Goal: Task Accomplishment & Management: Use online tool/utility

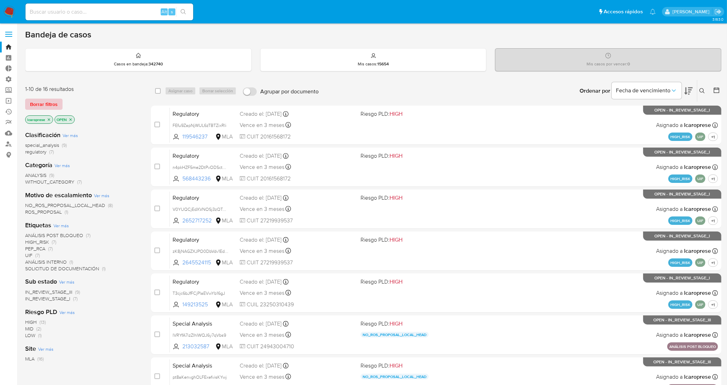
click at [56, 108] on span "Borrar filtros" at bounding box center [44, 104] width 28 height 10
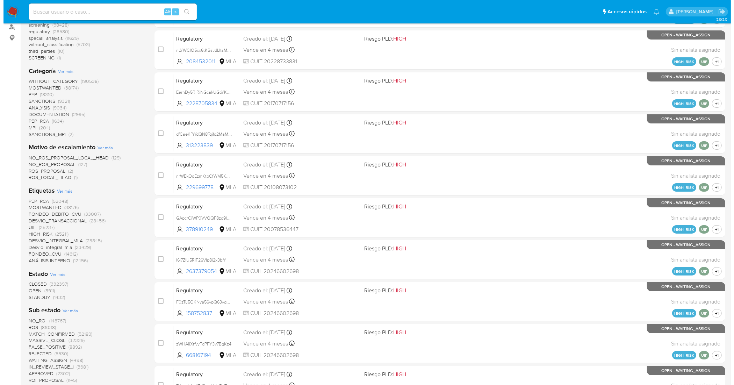
scroll to position [131, 0]
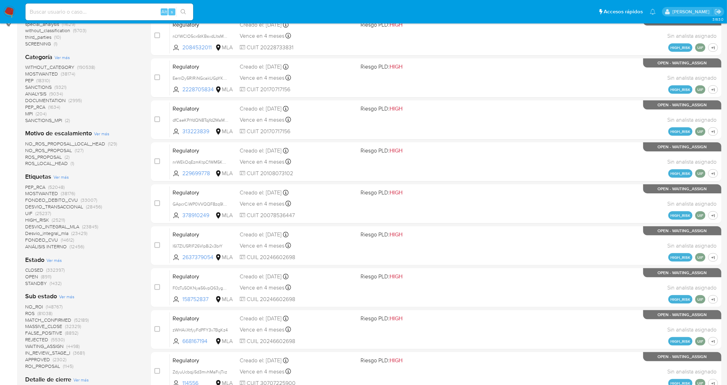
click at [60, 177] on span "Ver más" at bounding box center [60, 177] width 15 height 6
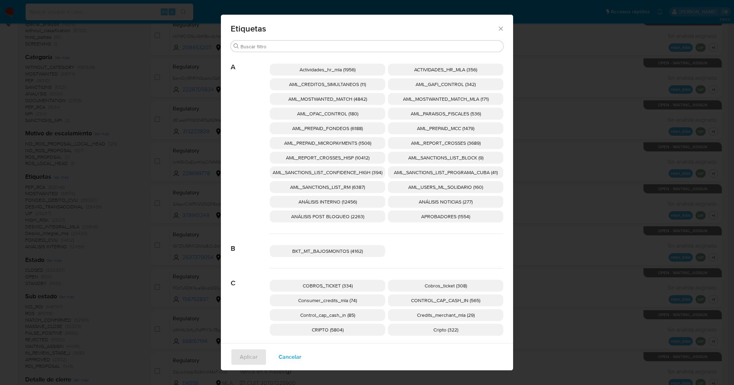
click at [367, 172] on span "AML_SANCTIONS_LIST_CONFIDENCE_HIGH (394)" at bounding box center [327, 172] width 110 height 7
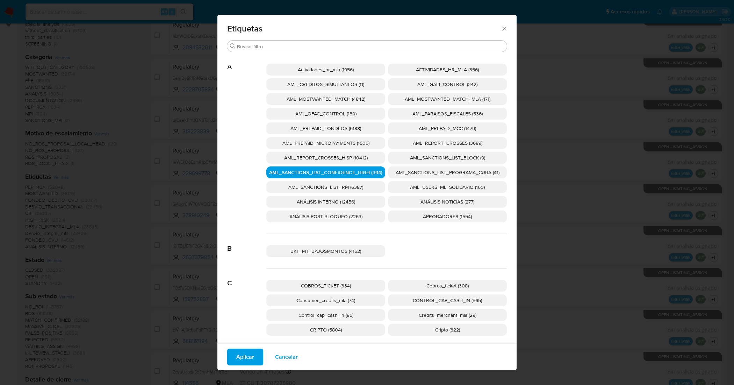
click at [403, 169] on span "AML_SANCTIONS_LIST_PROGRAMA_CUBA (41)" at bounding box center [447, 172] width 104 height 7
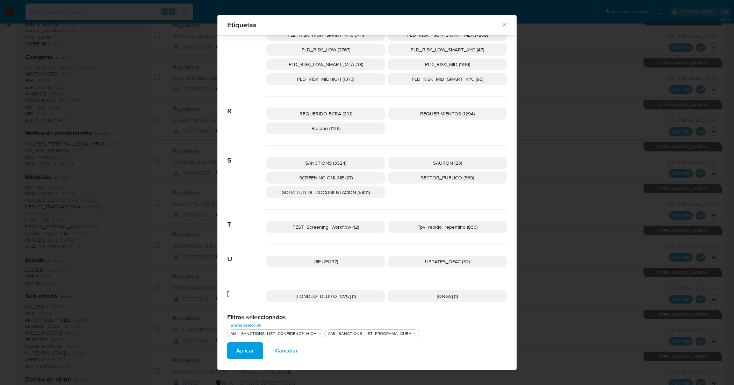
scroll to position [1048, 0]
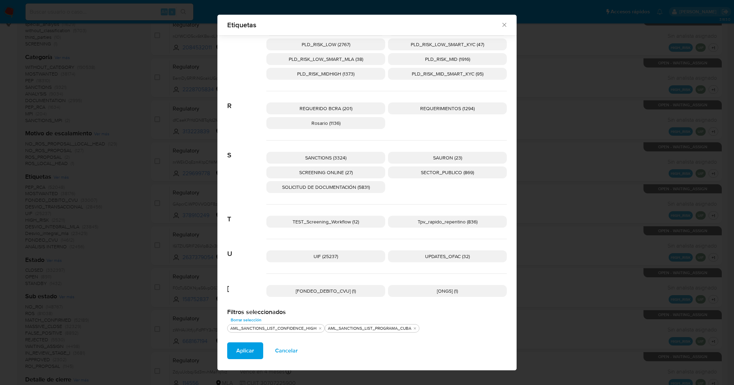
click at [438, 253] on span "UPDATES_OFAC (32)" at bounding box center [447, 256] width 45 height 7
click at [350, 157] on p "SANCTIONS (3324)" at bounding box center [325, 158] width 119 height 12
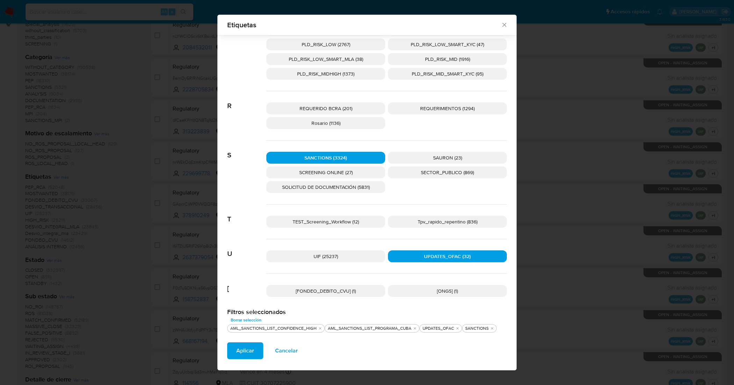
click at [344, 176] on p "SCREENING ONLINE (27)" at bounding box center [325, 172] width 119 height 12
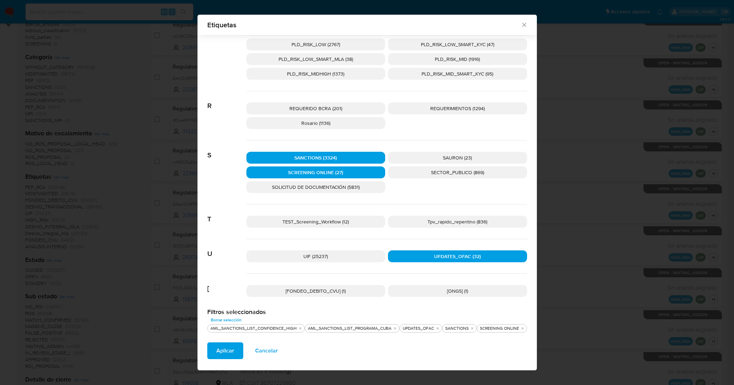
click at [229, 350] on span "Aplicar" at bounding box center [225, 350] width 18 height 15
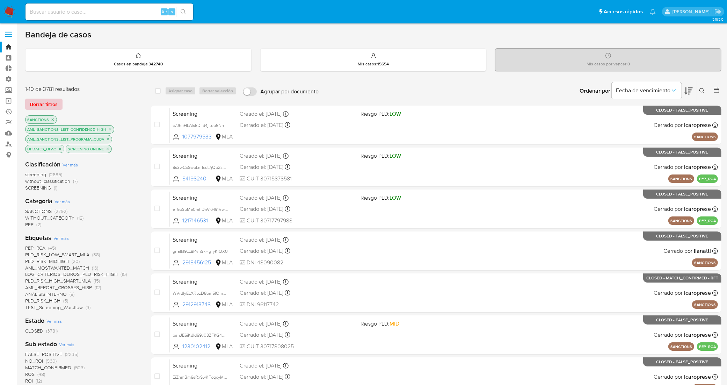
click at [49, 104] on span "Borrar filtros" at bounding box center [44, 104] width 28 height 10
